Goal: Information Seeking & Learning: Learn about a topic

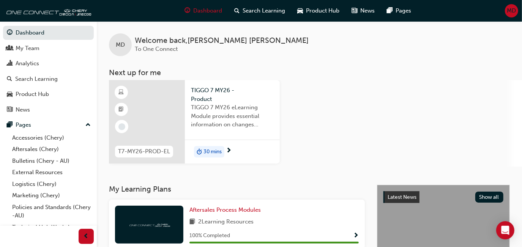
scroll to position [28, 0]
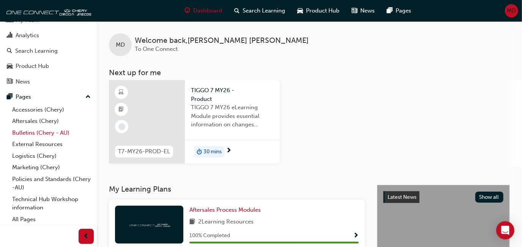
click at [55, 136] on link "Bulletins (Chery - AU)" at bounding box center [51, 133] width 85 height 12
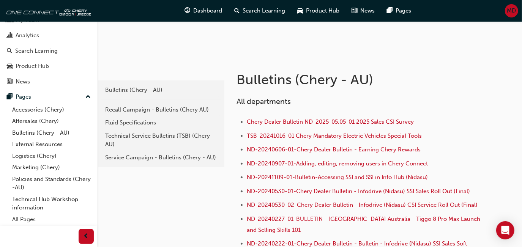
scroll to position [106, 0]
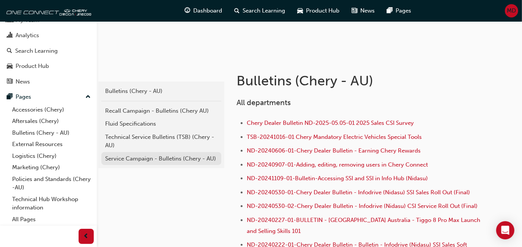
click at [147, 162] on div "Service Campaign - Bulletins (Chery - AU)" at bounding box center [161, 158] width 112 height 9
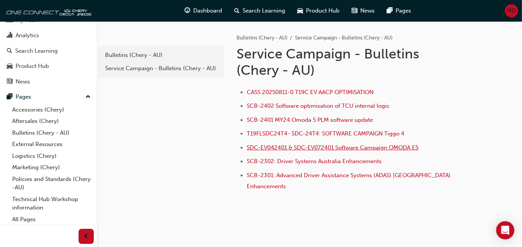
click at [319, 147] on span "SDC-EV042401 & SDC-EV072401 Software Campaign OMODA E5" at bounding box center [333, 147] width 172 height 7
